Goal: Information Seeking & Learning: Learn about a topic

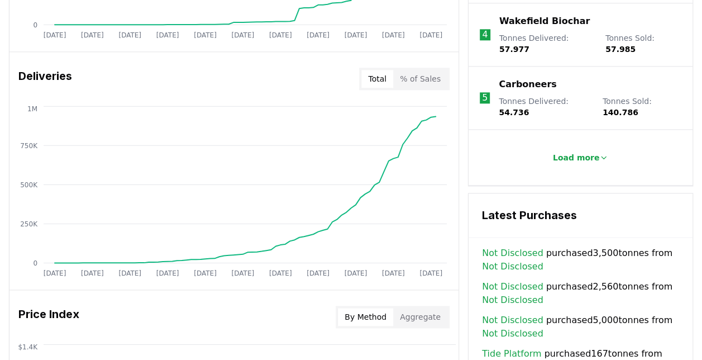
scroll to position [635, 0]
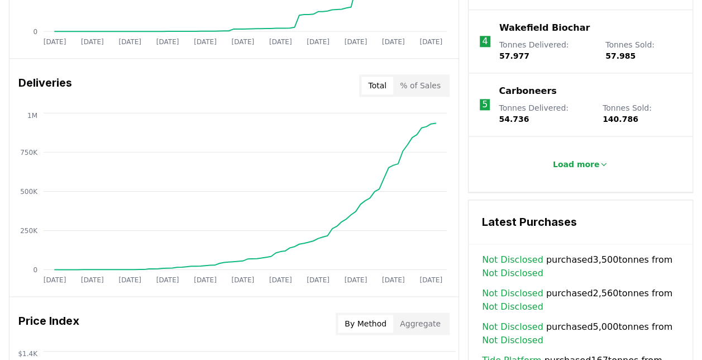
click at [422, 319] on button "Aggregate" at bounding box center [420, 324] width 54 height 18
click at [371, 320] on button "By Method" at bounding box center [365, 324] width 55 height 18
drag, startPoint x: 475, startPoint y: 260, endPoint x: 635, endPoint y: 230, distance: 162.6
click at [635, 253] on div "Not Disclosed purchased 3,500 tonnes from Not Disclosed Not Disclosed purchased…" at bounding box center [581, 323] width 224 height 141
click at [426, 322] on button "Aggregate" at bounding box center [420, 324] width 54 height 18
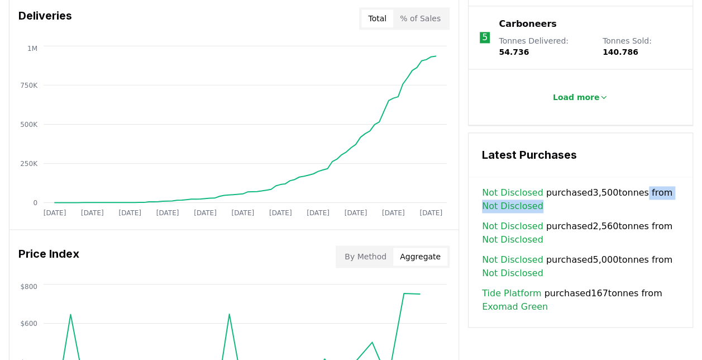
scroll to position [710, 0]
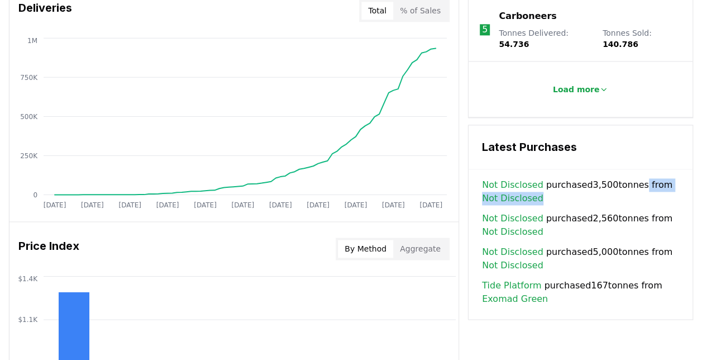
click at [376, 246] on button "By Method" at bounding box center [365, 249] width 55 height 18
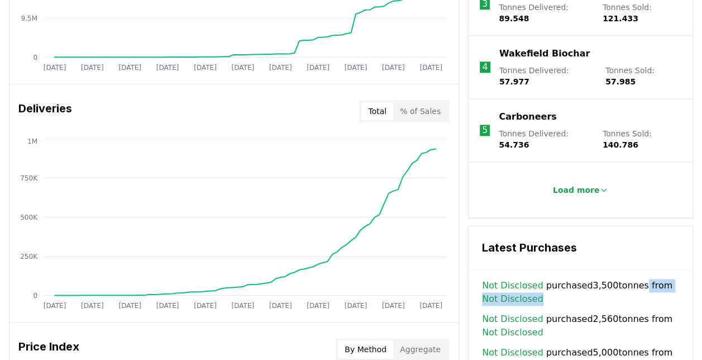
scroll to position [560, 0]
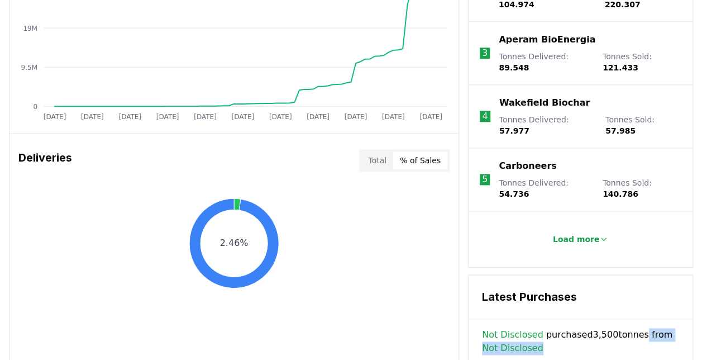
click at [429, 159] on button "% of Sales" at bounding box center [420, 160] width 54 height 18
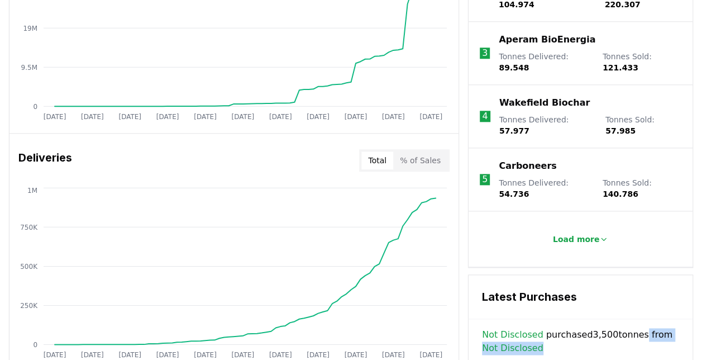
click at [376, 161] on button "Total" at bounding box center [378, 160] width 32 height 18
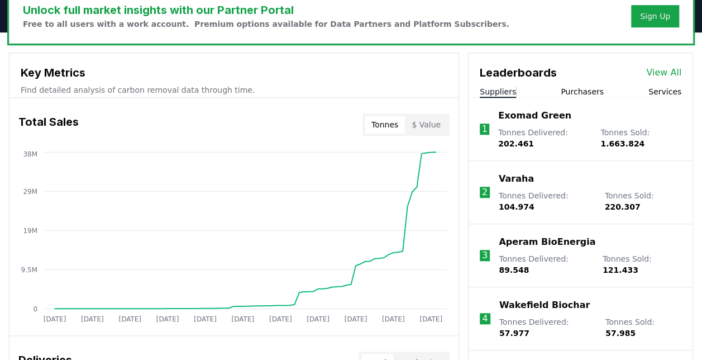
scroll to position [370, 0]
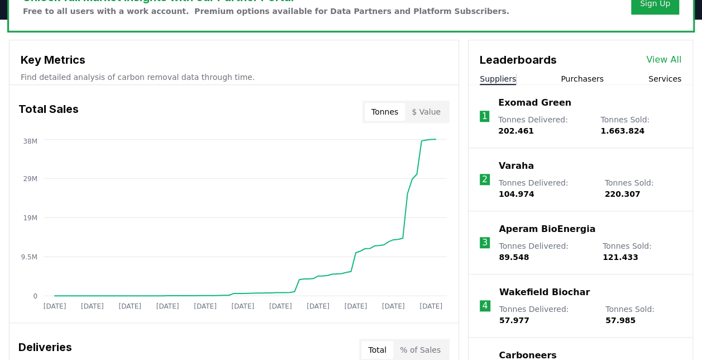
click at [673, 63] on link "View All" at bounding box center [664, 59] width 35 height 13
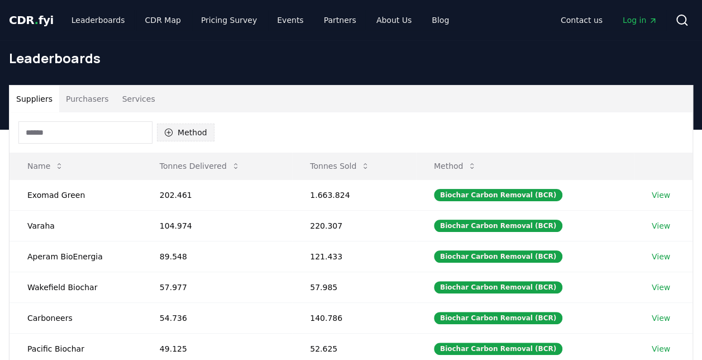
click at [190, 136] on button "Method" at bounding box center [186, 132] width 58 height 18
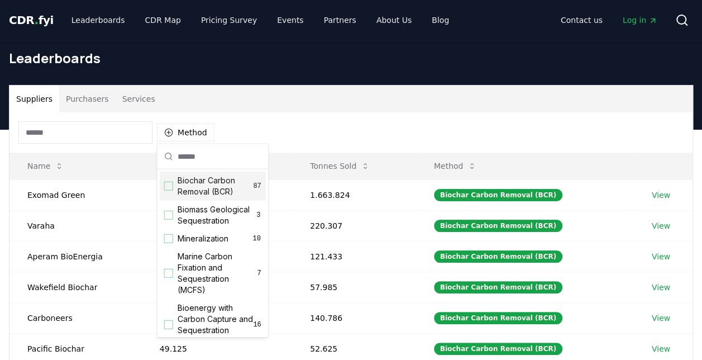
click at [169, 186] on div "Suggestions" at bounding box center [168, 186] width 9 height 9
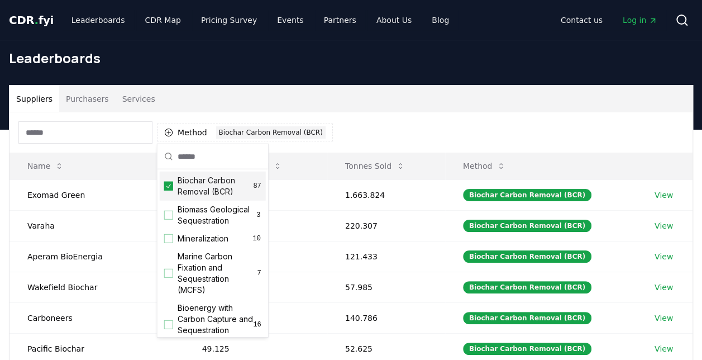
click at [386, 88] on div "Suppliers Purchasers Services" at bounding box center [350, 98] width 683 height 27
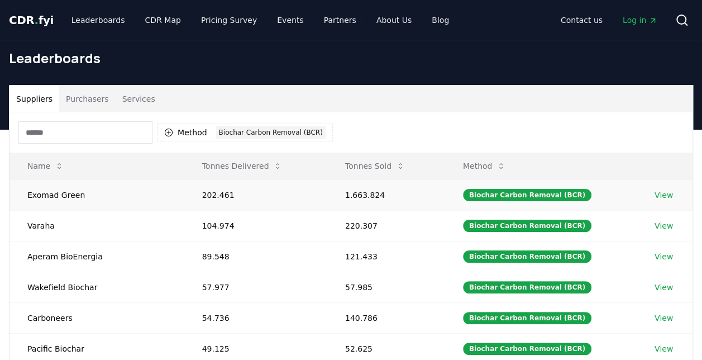
click at [658, 193] on link "View" at bounding box center [664, 194] width 18 height 11
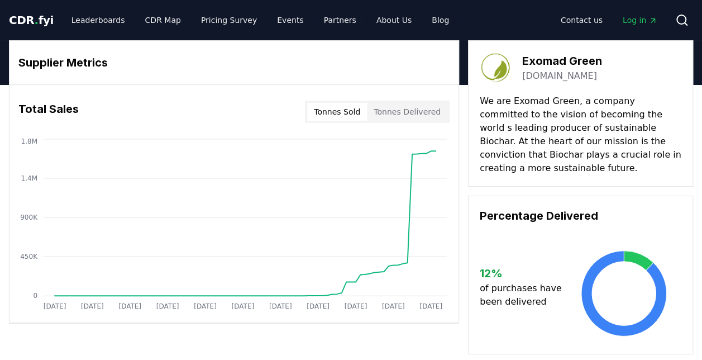
click at [337, 118] on button "Tonnes Sold" at bounding box center [337, 112] width 60 height 18
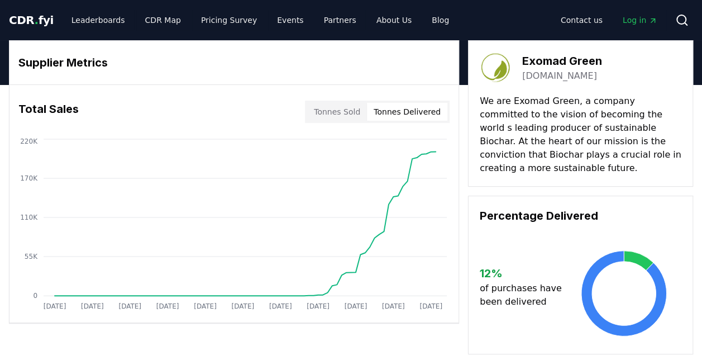
click at [407, 112] on button "Tonnes Delivered" at bounding box center [407, 112] width 80 height 18
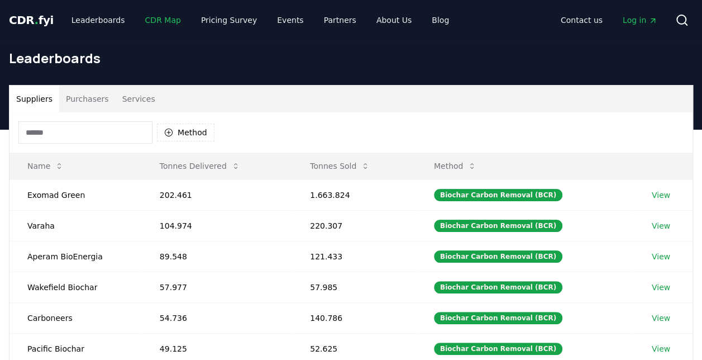
click at [156, 18] on link "CDR Map" at bounding box center [163, 20] width 54 height 20
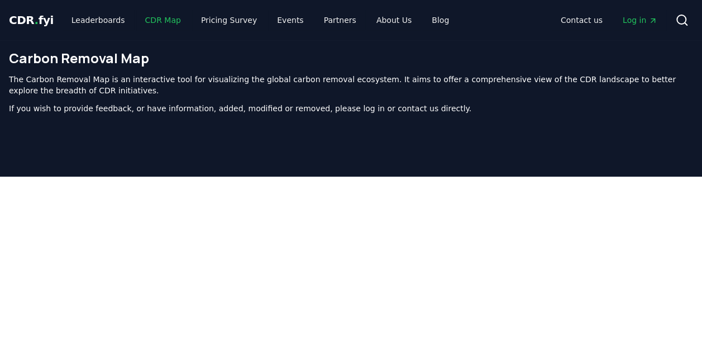
click at [156, 18] on link "CDR Map" at bounding box center [163, 20] width 54 height 20
click at [35, 19] on span "." at bounding box center [37, 19] width 4 height 13
